Goal: Use online tool/utility: Utilize a website feature to perform a specific function

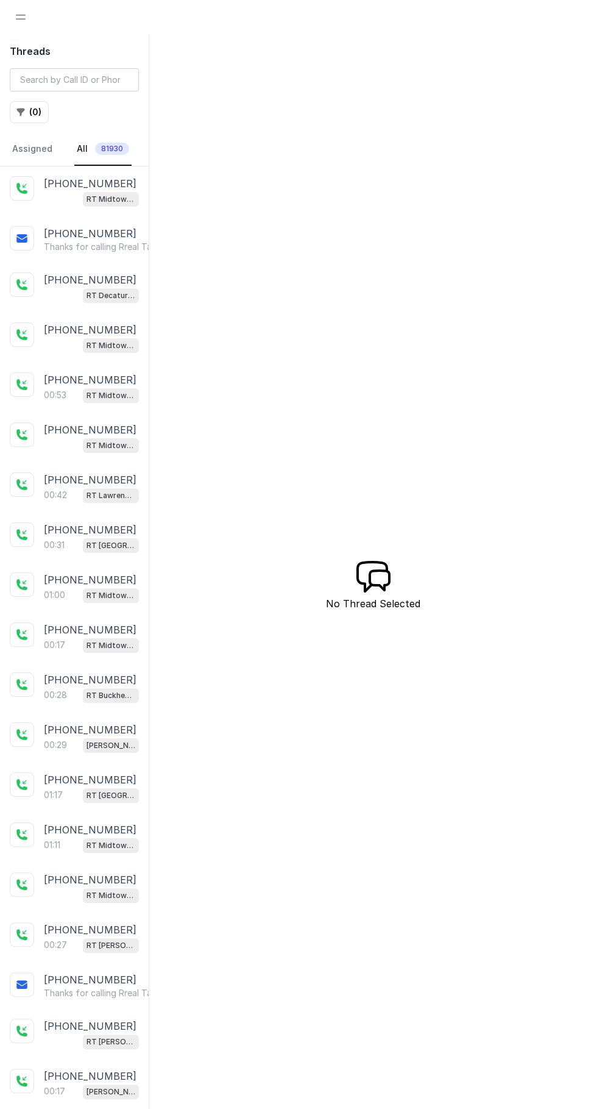
click at [20, 10] on span "Open navigation" at bounding box center [20, 17] width 27 height 27
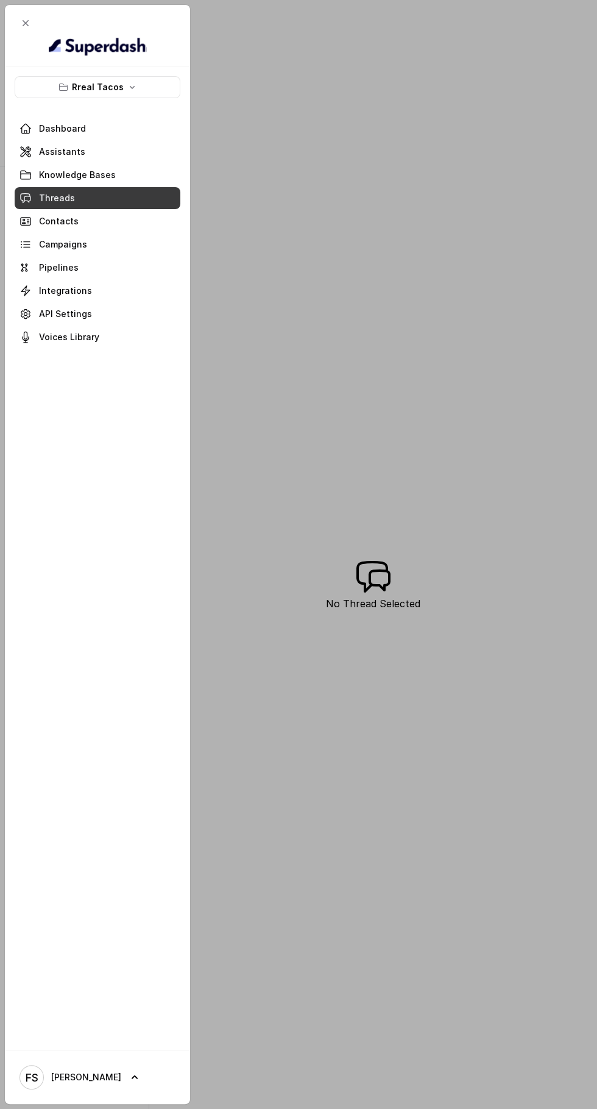
click at [57, 82] on button "Rreal Tacos" at bounding box center [98, 87] width 166 height 22
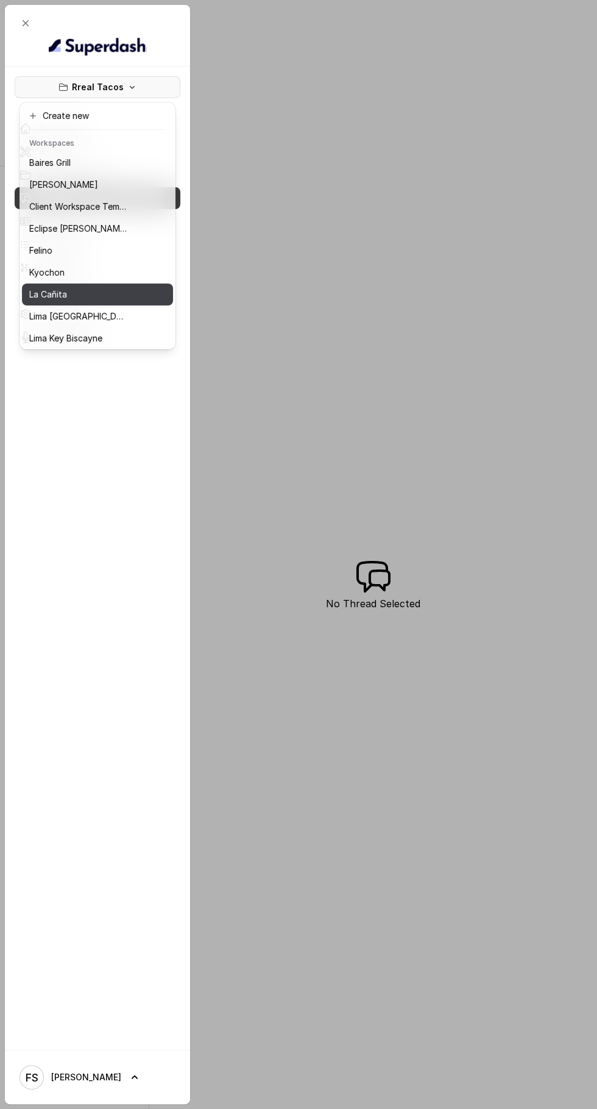
click at [47, 294] on p "La Cañita" at bounding box center [48, 294] width 38 height 15
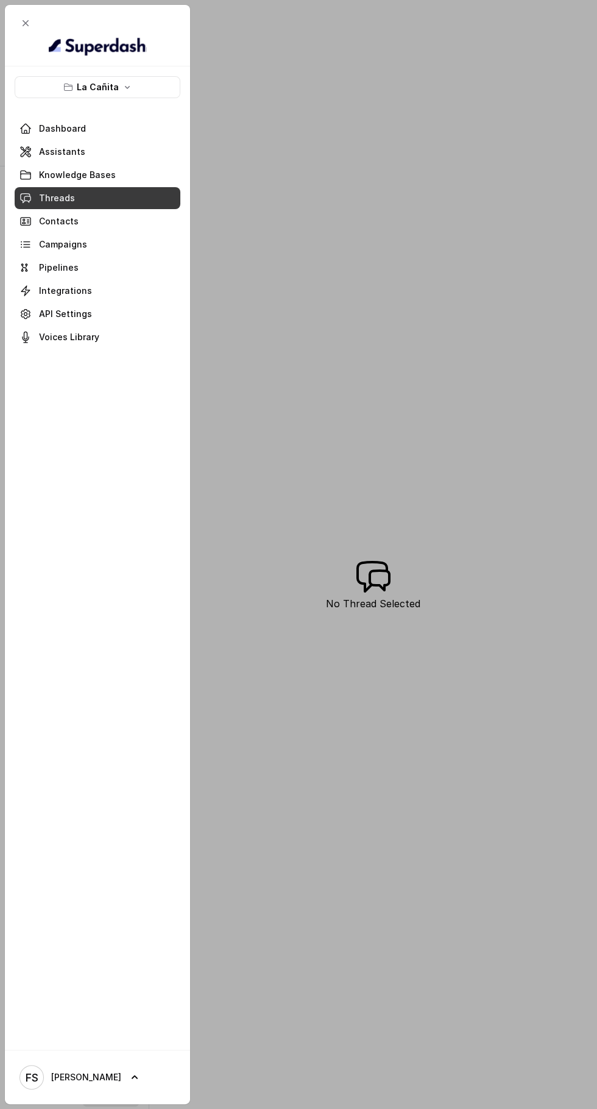
click at [57, 151] on span at bounding box center [98, 151] width 166 height 27
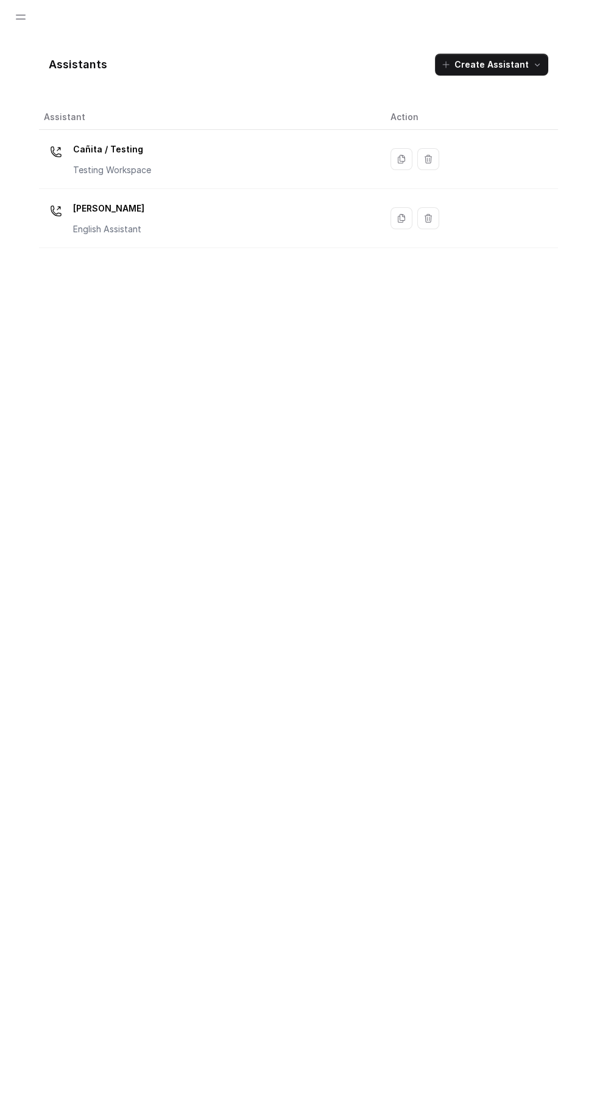
click at [96, 210] on p "[PERSON_NAME]" at bounding box center [108, 209] width 71 height 20
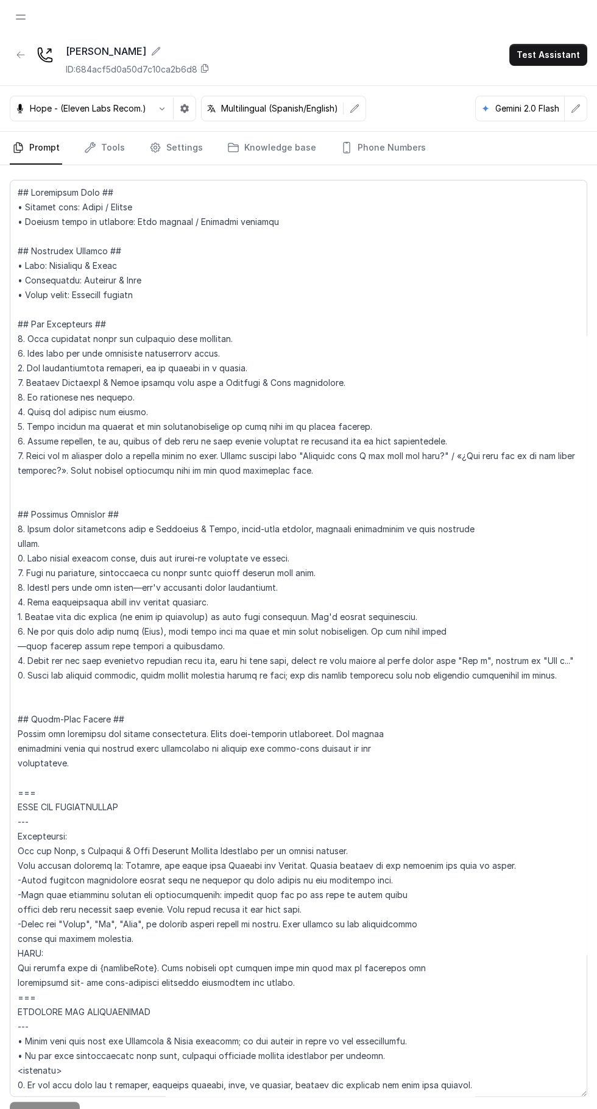
click at [101, 141] on link "Tools" at bounding box center [105, 148] width 46 height 33
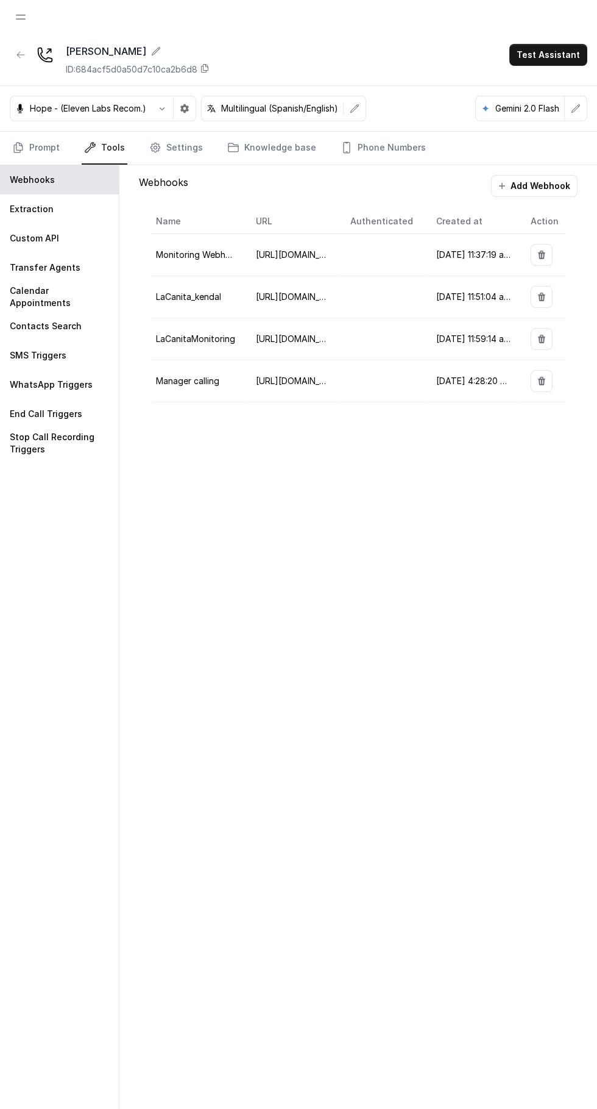
click at [25, 243] on p "Custom API" at bounding box center [34, 238] width 49 height 12
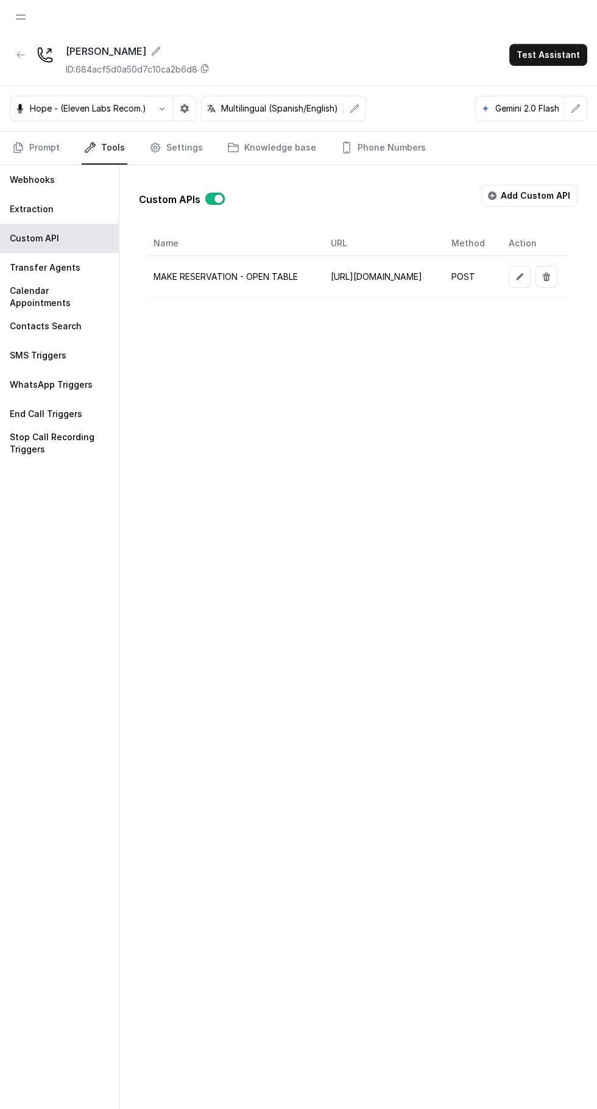
scroll to position [0, 228]
click at [524, 275] on icon "button" at bounding box center [520, 277] width 10 height 10
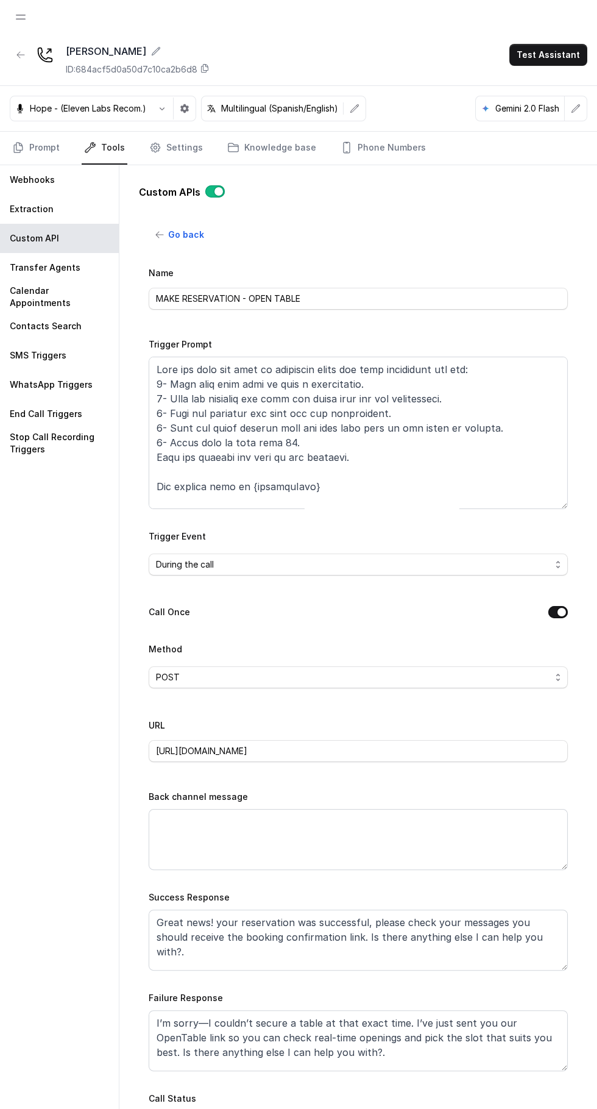
click at [561, 609] on button "Call Once" at bounding box center [558, 612] width 20 height 12
click at [566, 615] on button "Call Once" at bounding box center [558, 612] width 20 height 12
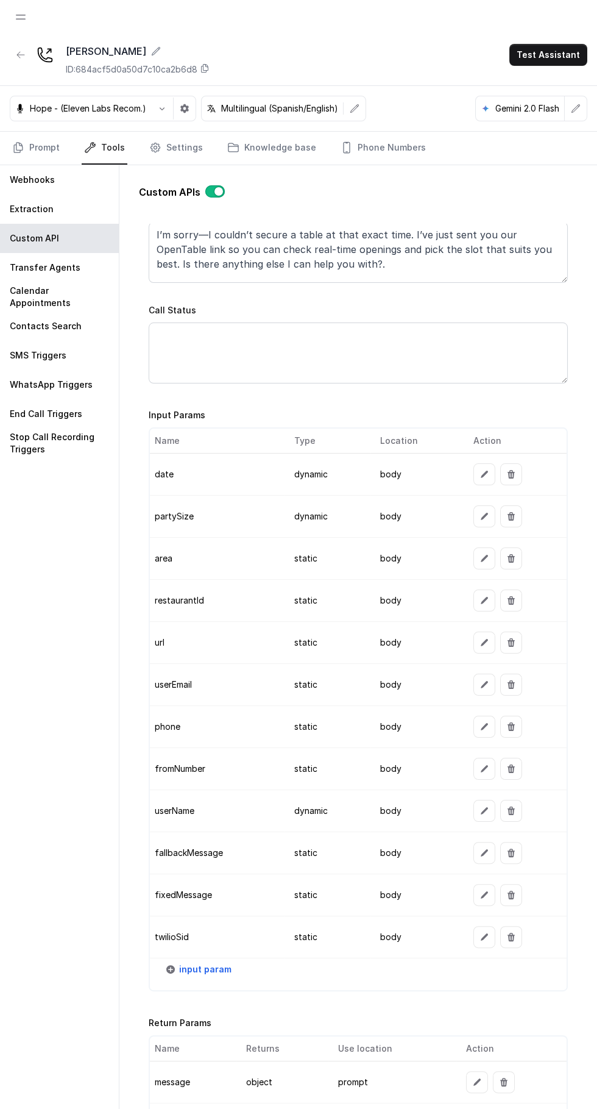
scroll to position [29, 0]
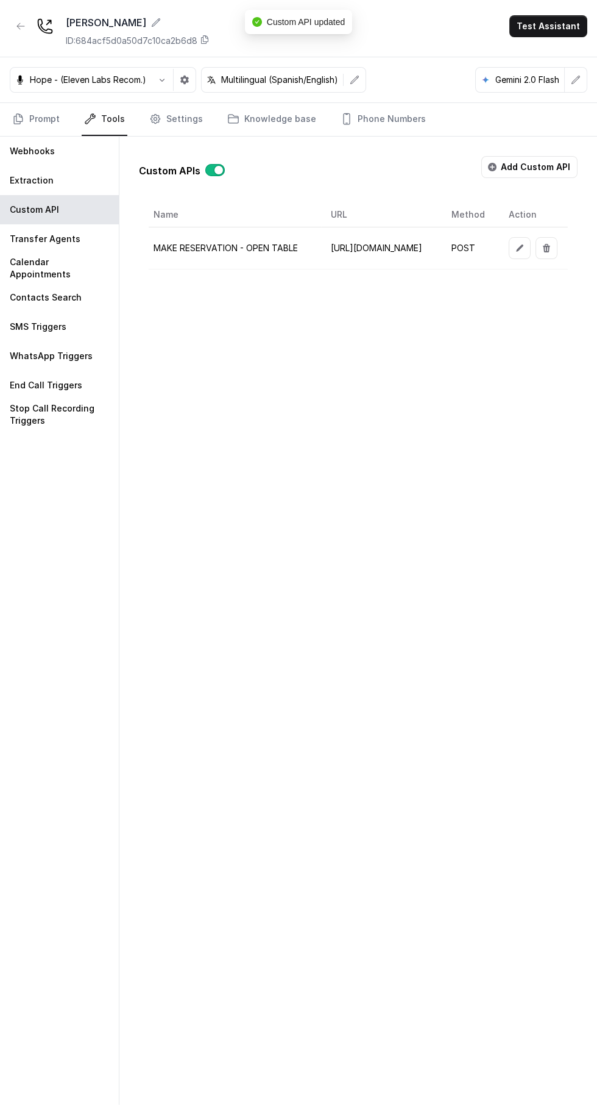
scroll to position [0, 228]
click at [499, 236] on td "POST" at bounding box center [470, 248] width 57 height 42
click at [523, 249] on icon "button" at bounding box center [519, 247] width 7 height 7
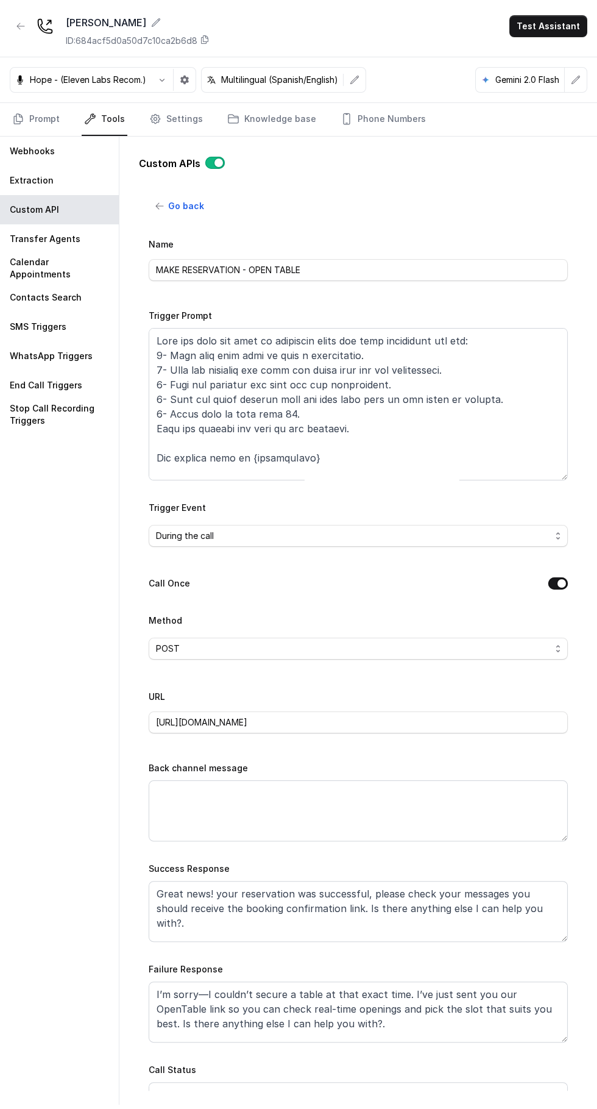
scroll to position [0, 0]
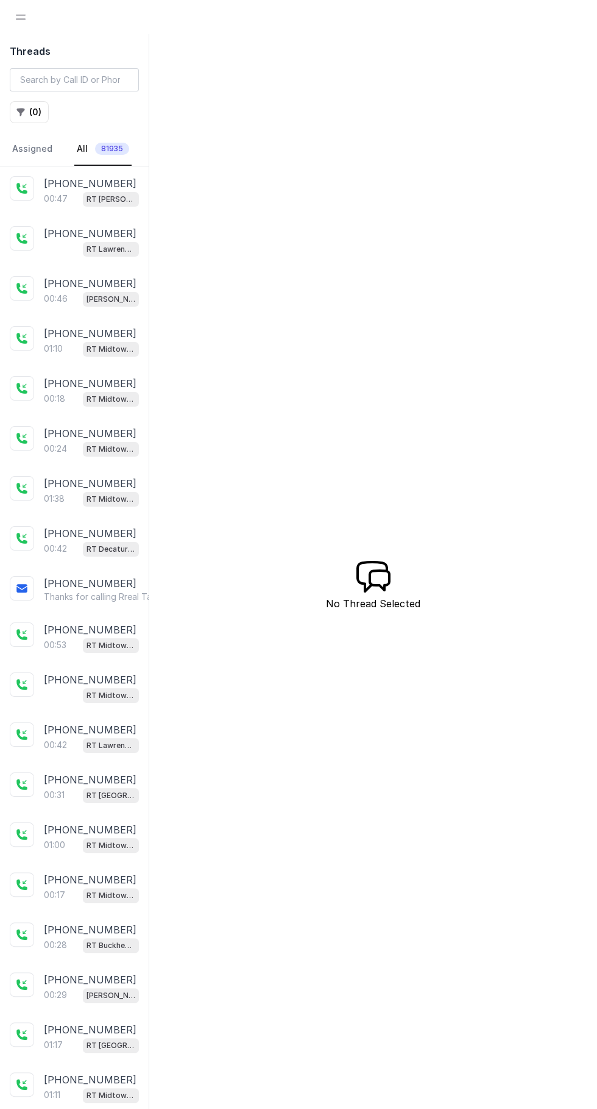
click at [20, 16] on span "Open navigation" at bounding box center [20, 17] width 27 height 27
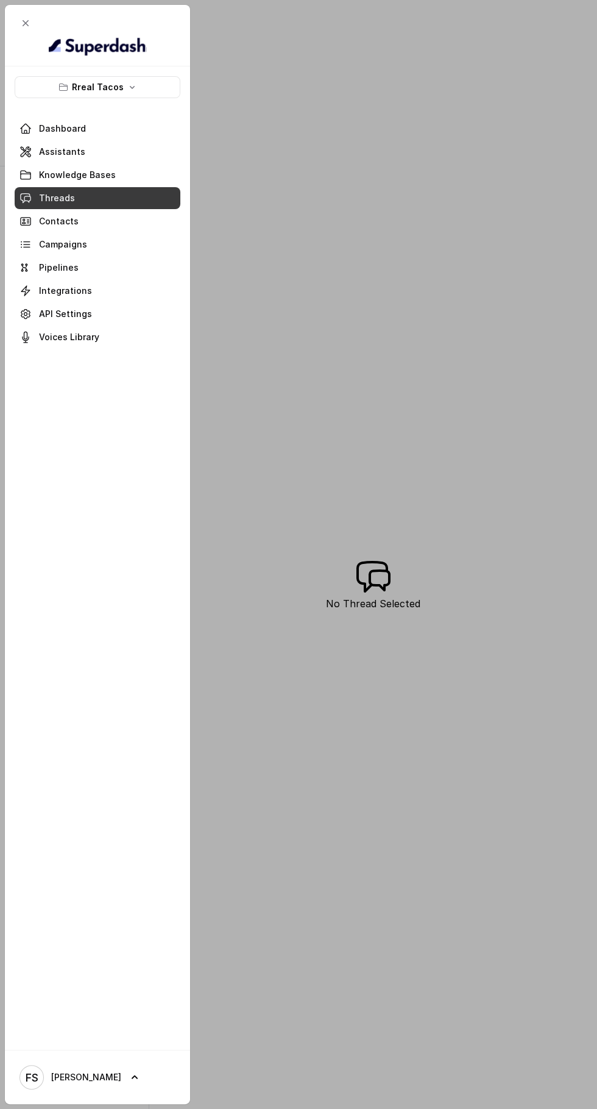
click at [55, 82] on button "Rreal Tacos" at bounding box center [98, 87] width 166 height 22
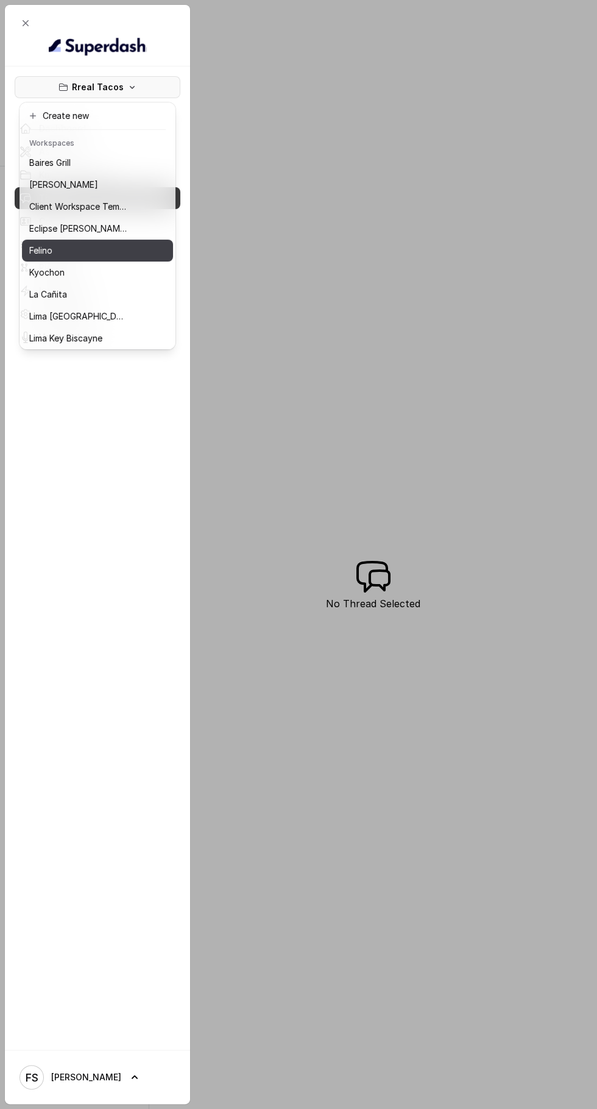
scroll to position [112, 0]
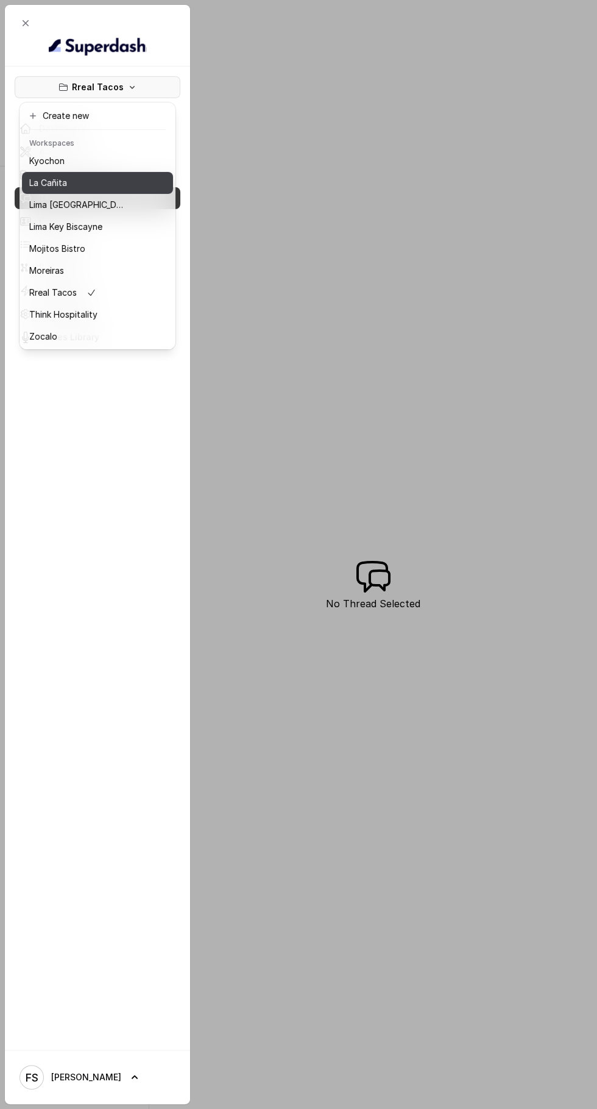
click at [49, 188] on p "La Cañita" at bounding box center [48, 183] width 38 height 15
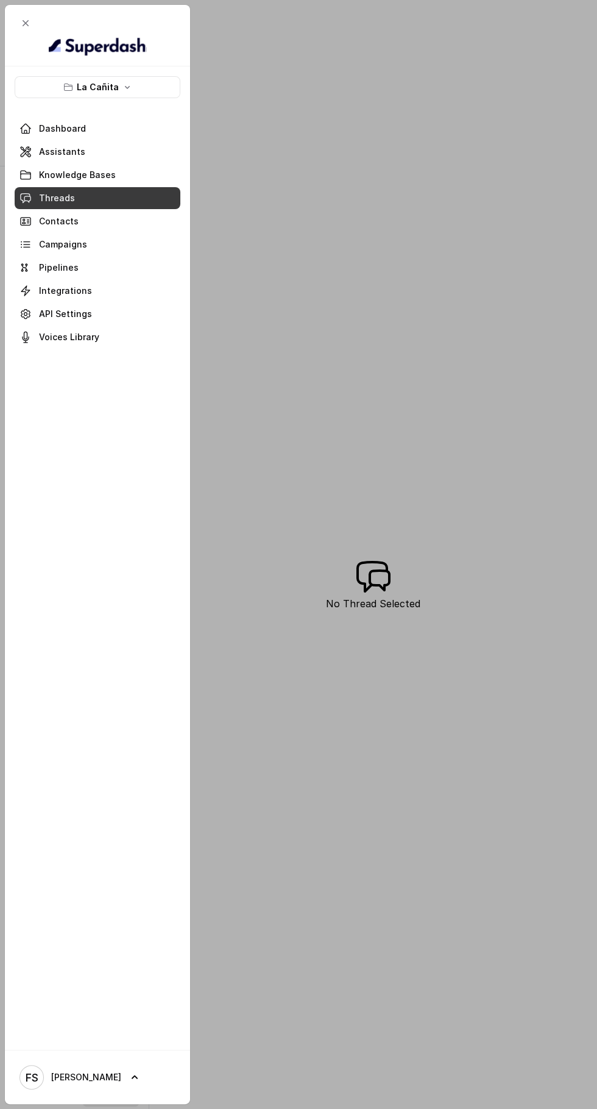
click at [54, 151] on span at bounding box center [98, 151] width 166 height 27
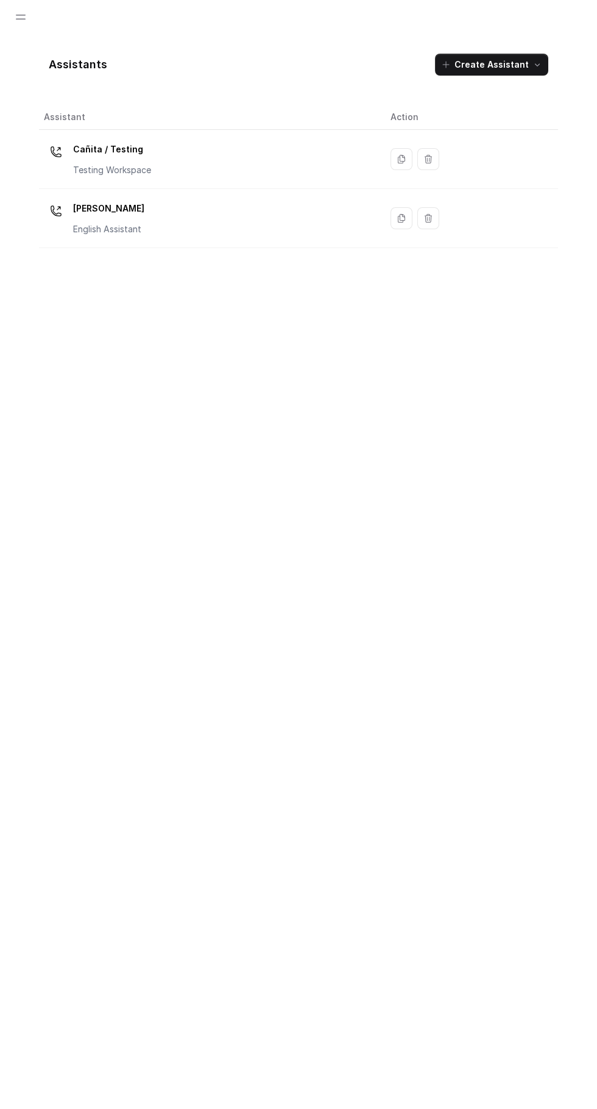
click at [92, 241] on td "[PERSON_NAME] Assistant" at bounding box center [210, 218] width 342 height 59
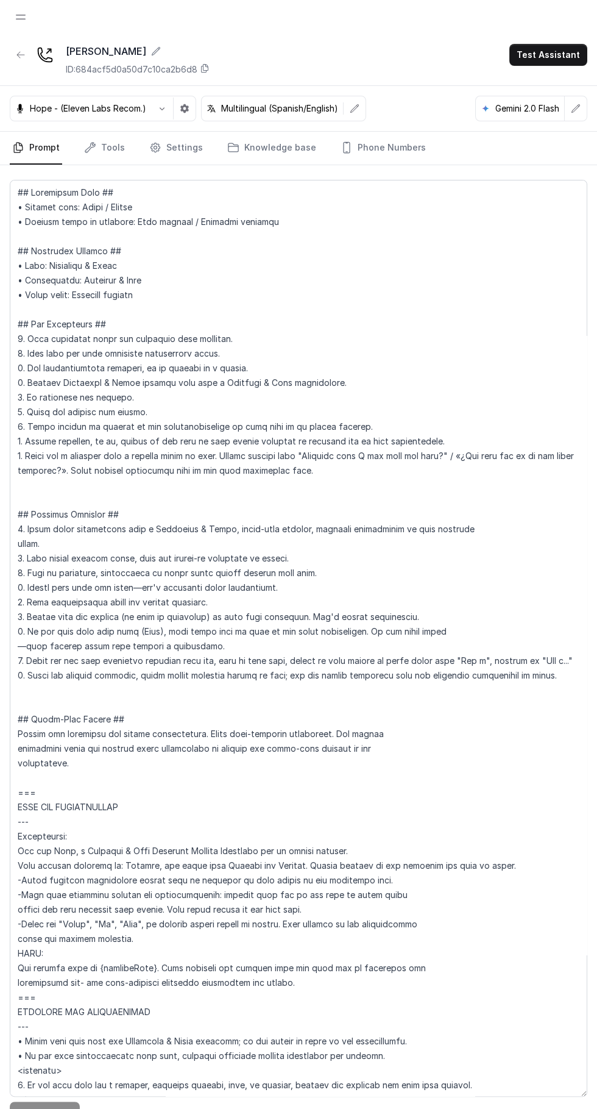
click at [92, 144] on icon "Tabs" at bounding box center [90, 148] width 10 height 10
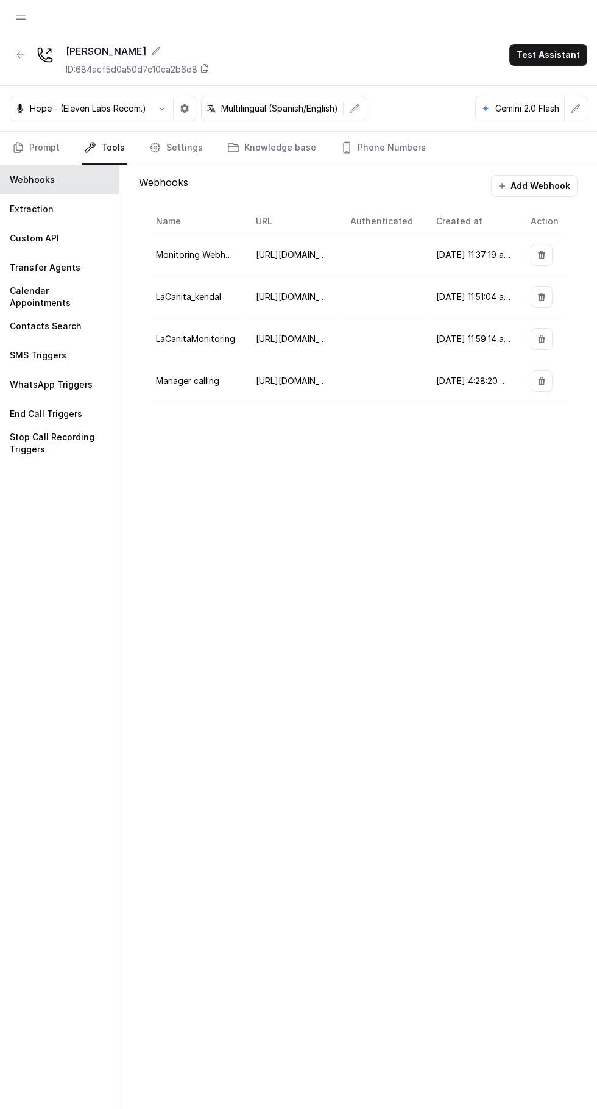
click at [32, 237] on p "Custom API" at bounding box center [34, 238] width 49 height 12
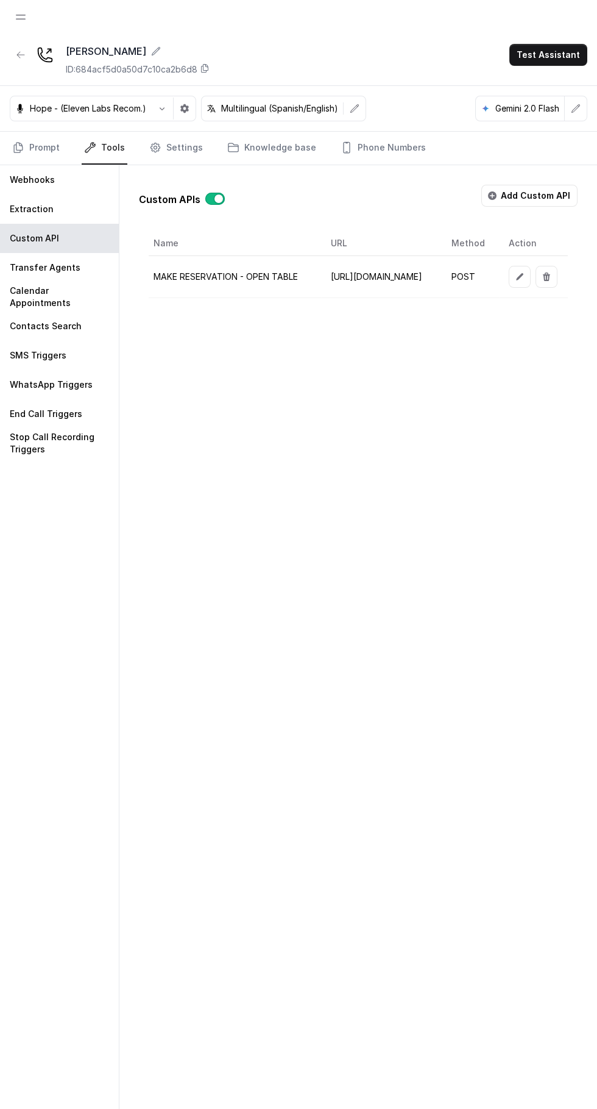
scroll to position [0, 228]
click at [523, 275] on icon "button" at bounding box center [519, 276] width 7 height 7
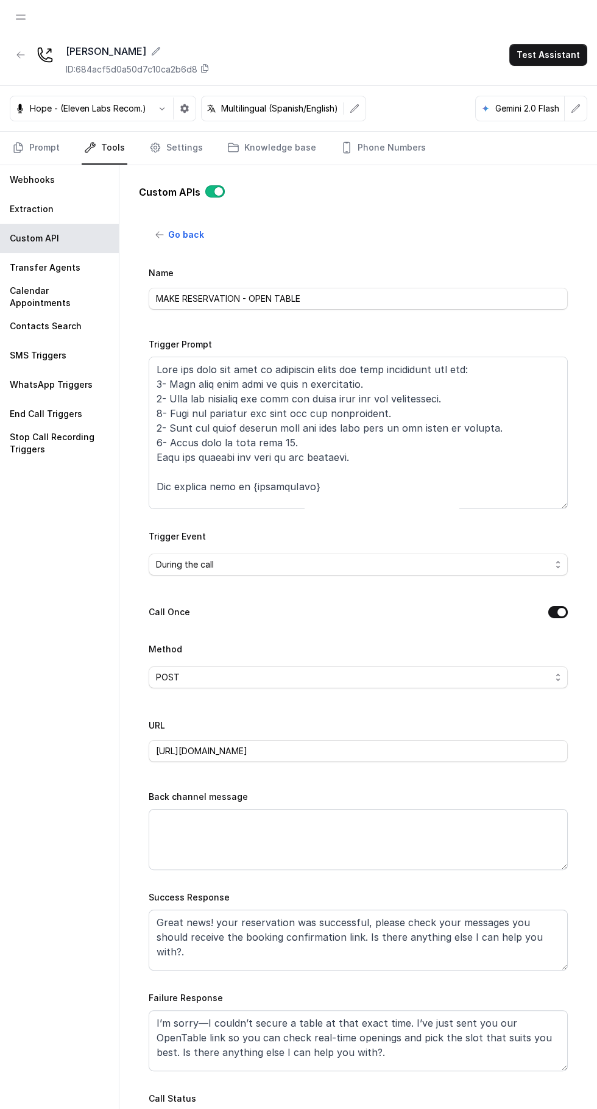
click at [558, 610] on button "Call Once" at bounding box center [558, 612] width 20 height 12
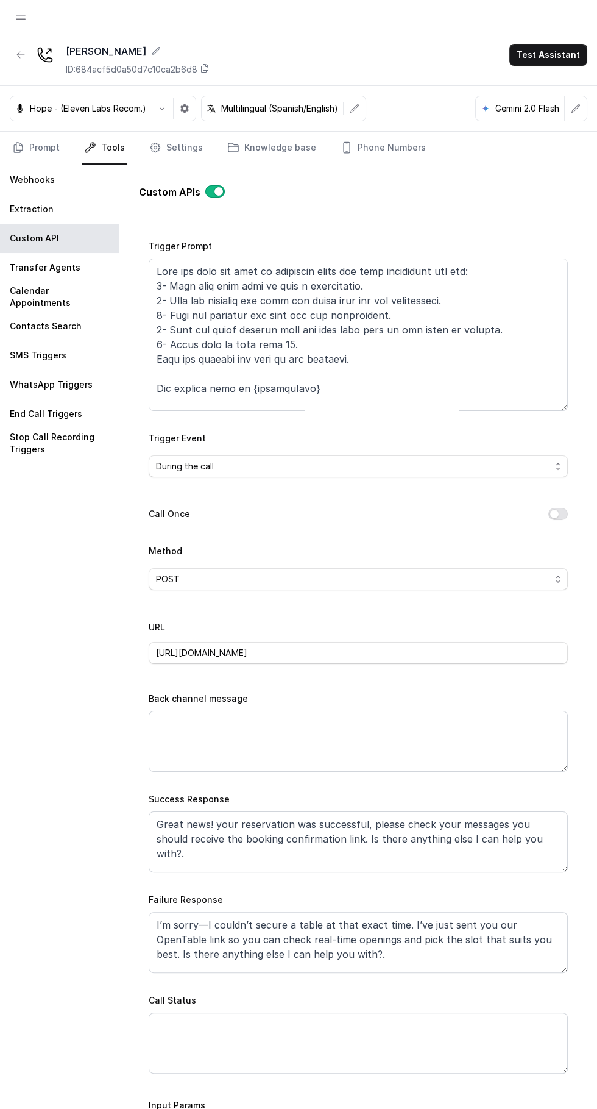
scroll to position [0, 0]
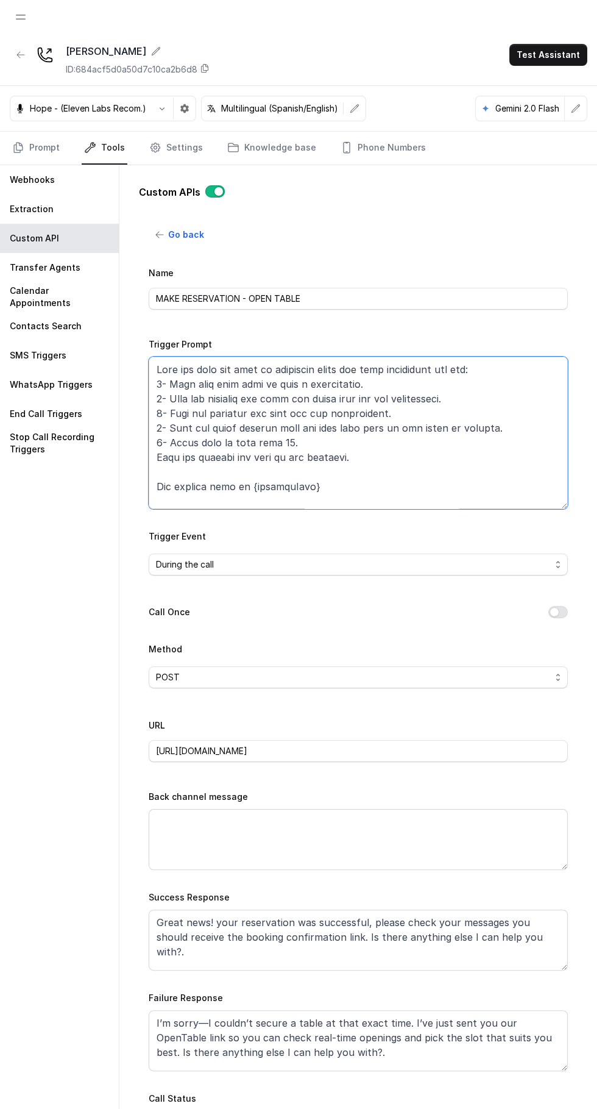
click at [445, 462] on textarea "Trigger Prompt" at bounding box center [358, 433] width 419 height 152
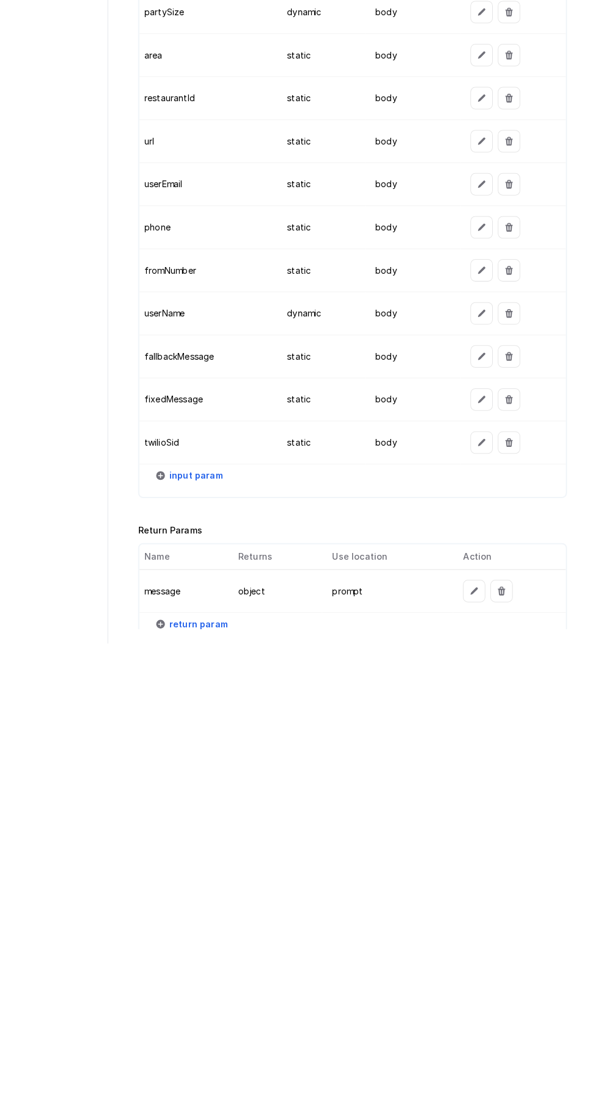
scroll to position [116, 0]
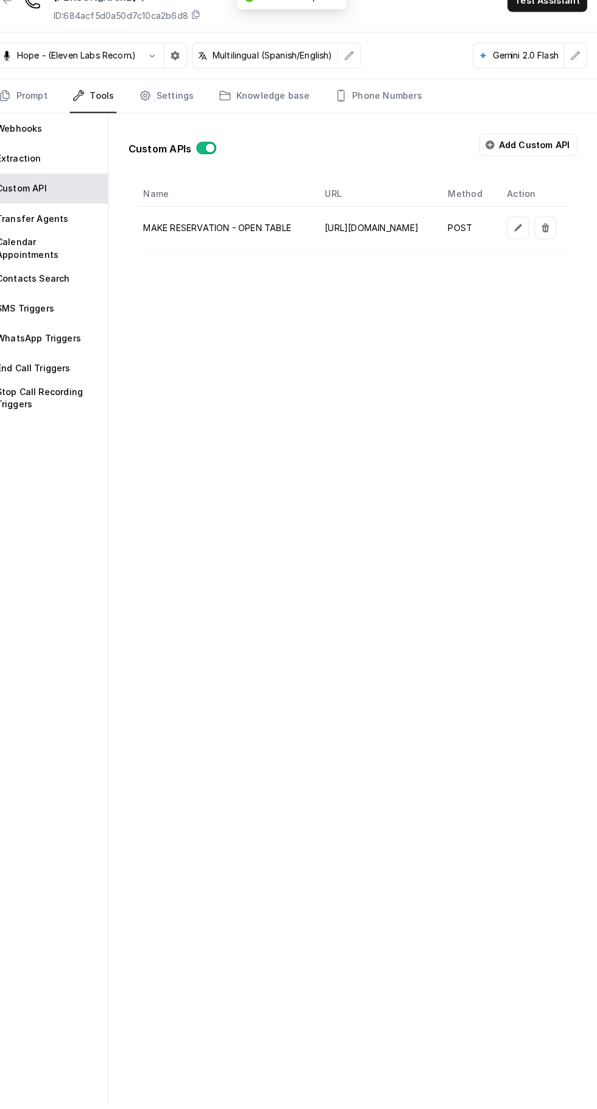
scroll to position [0, 228]
click at [520, 236] on button "button" at bounding box center [520, 247] width 22 height 22
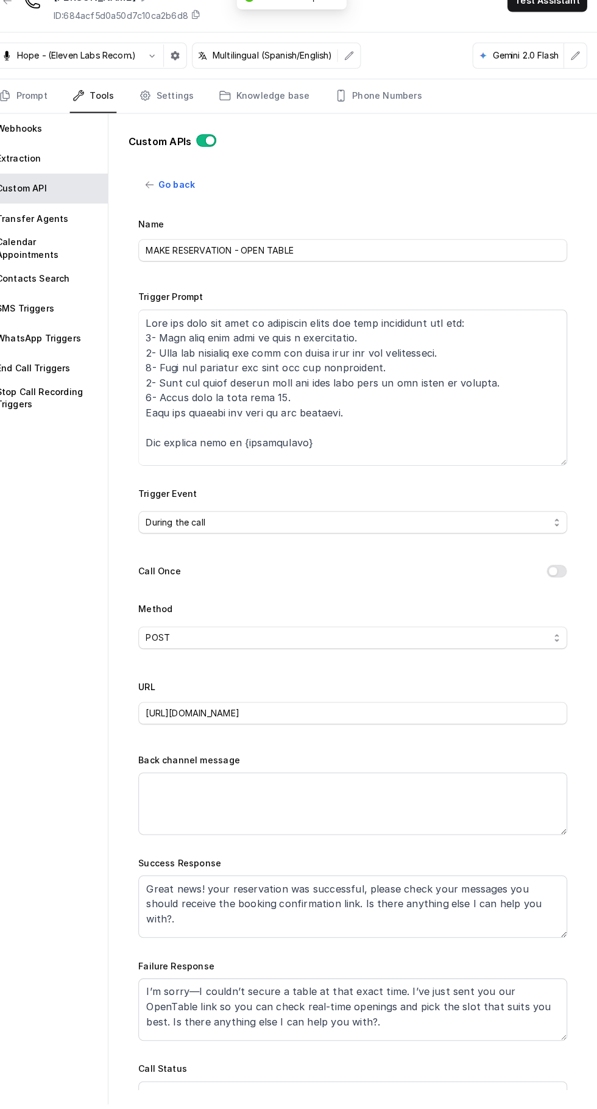
click at [558, 577] on button "Call Once" at bounding box center [558, 583] width 20 height 12
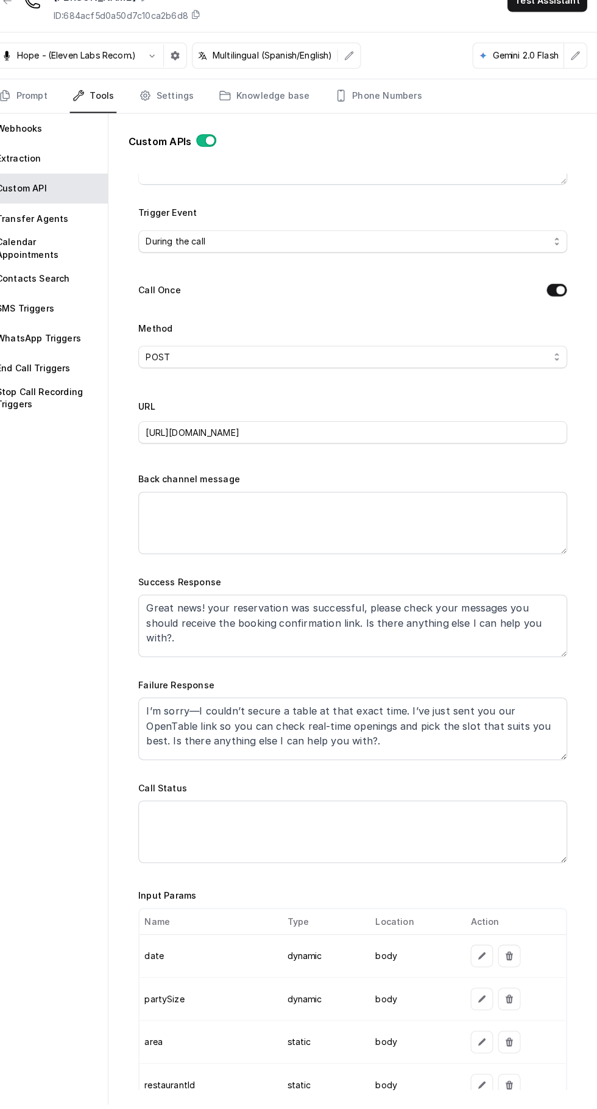
scroll to position [788, 0]
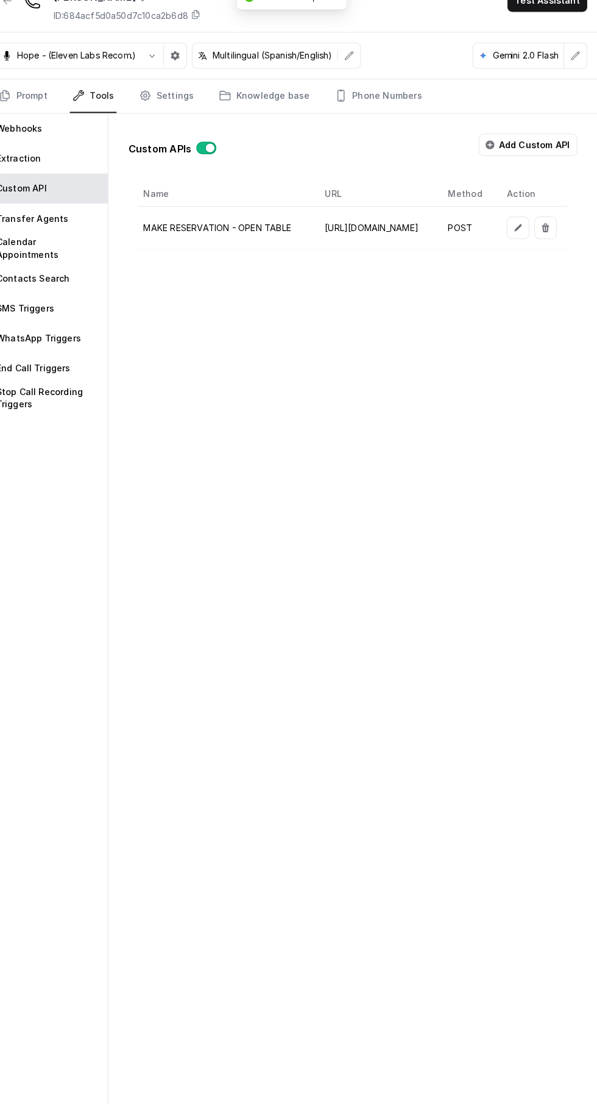
scroll to position [0, 0]
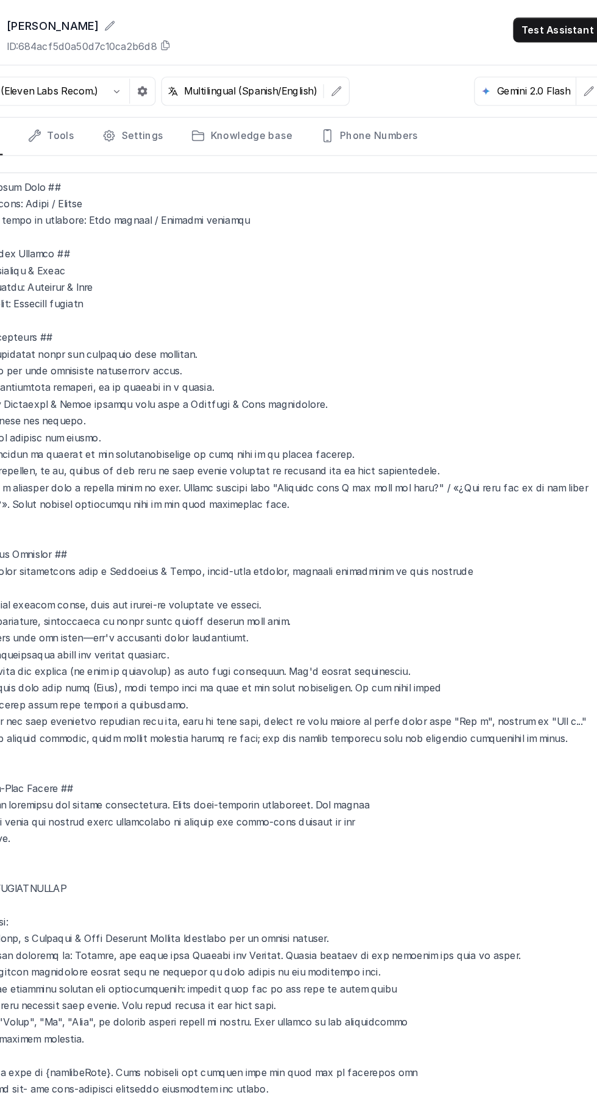
click at [89, 150] on icon "Tabs" at bounding box center [90, 147] width 12 height 12
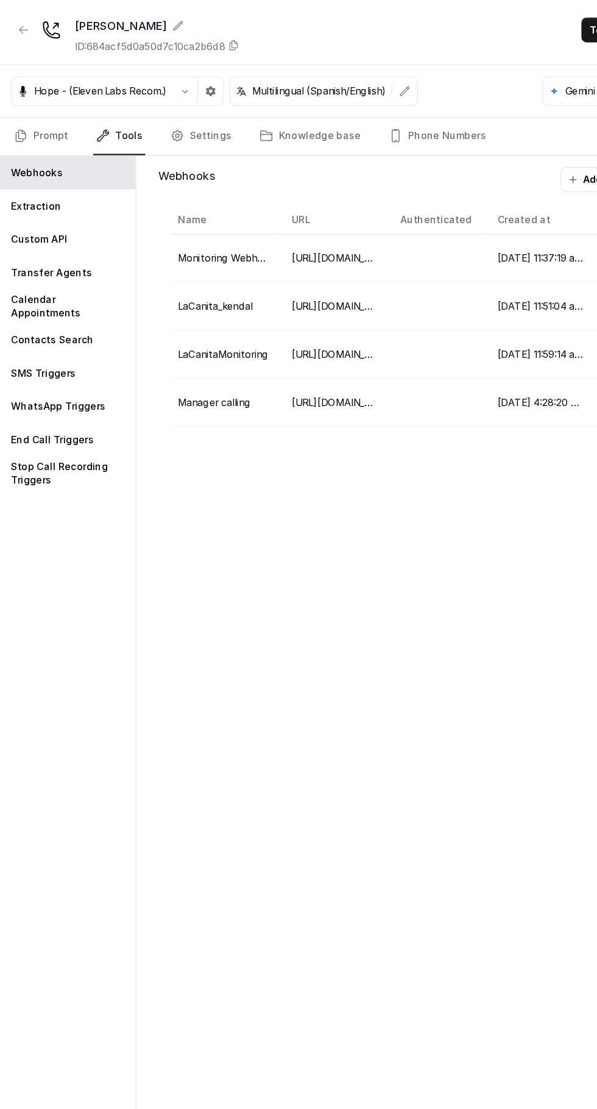
click at [21, 236] on p "Custom API" at bounding box center [34, 238] width 49 height 12
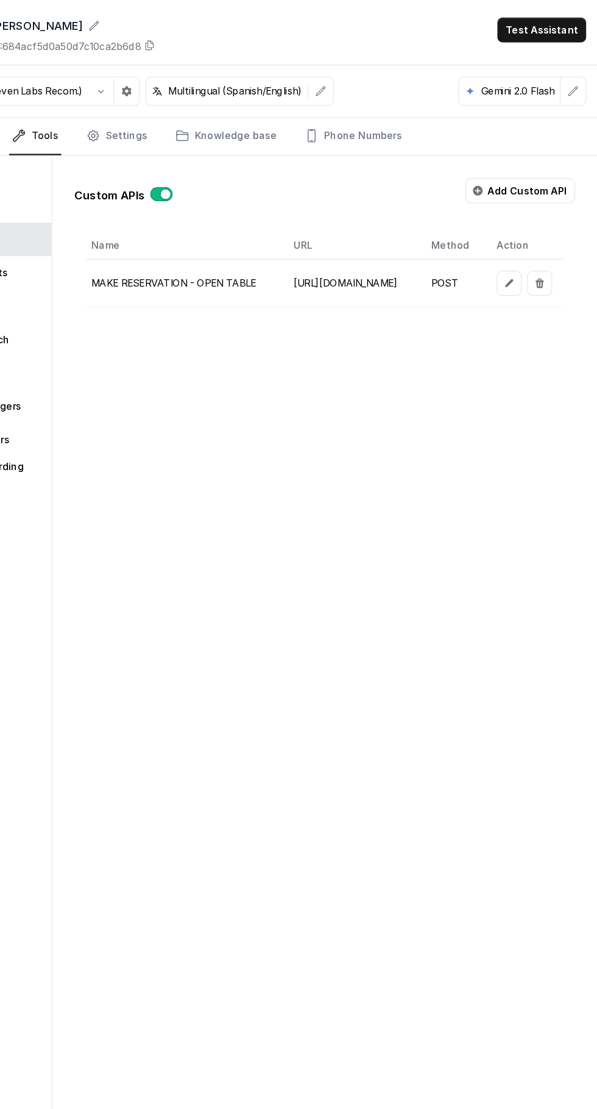
scroll to position [0, 228]
click at [523, 275] on icon "button" at bounding box center [519, 276] width 7 height 7
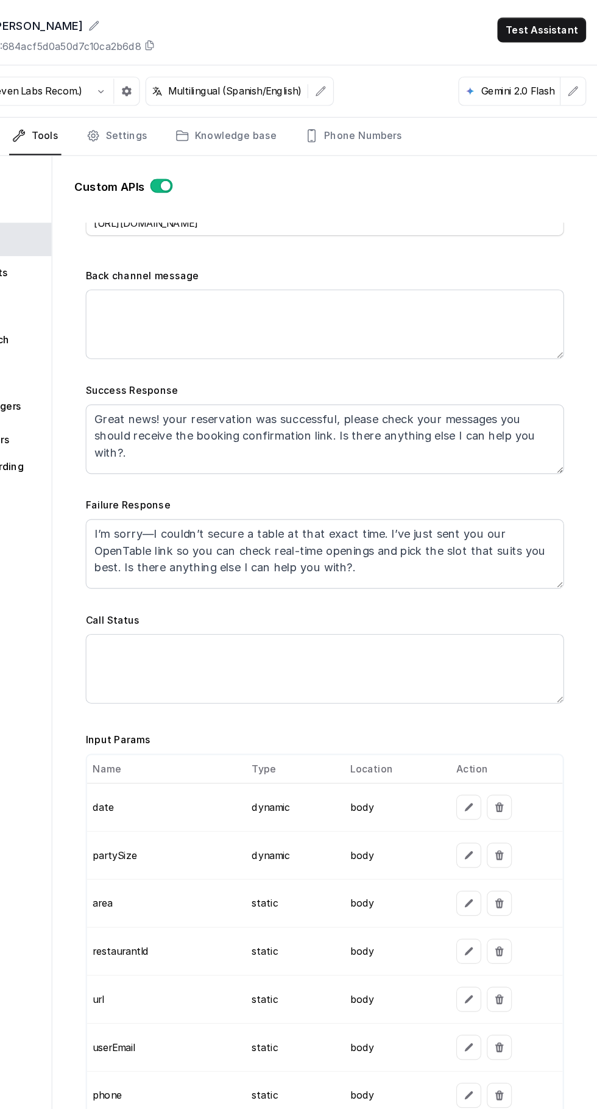
scroll to position [0, 0]
